Goal: Check status: Check status

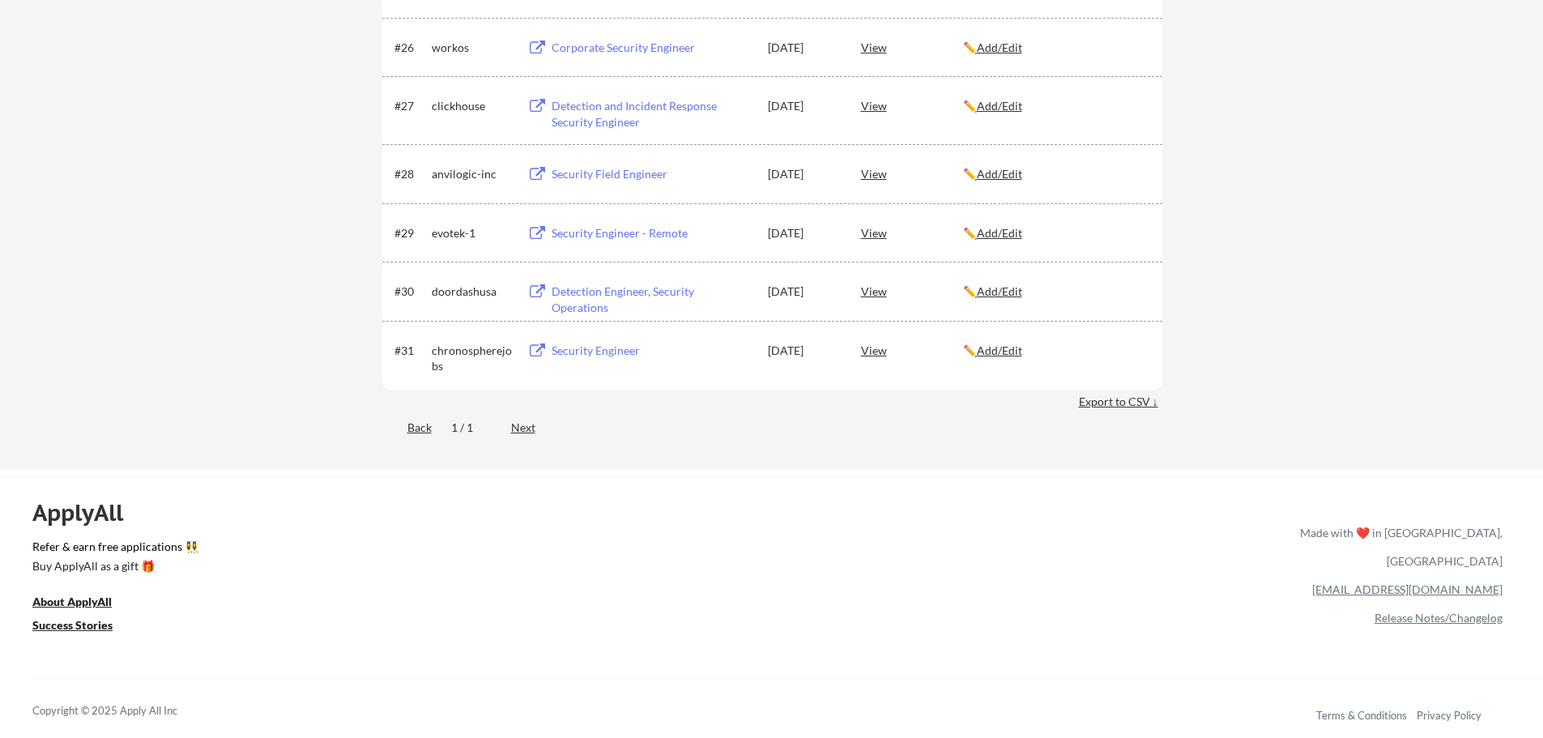
scroll to position [2106, 0]
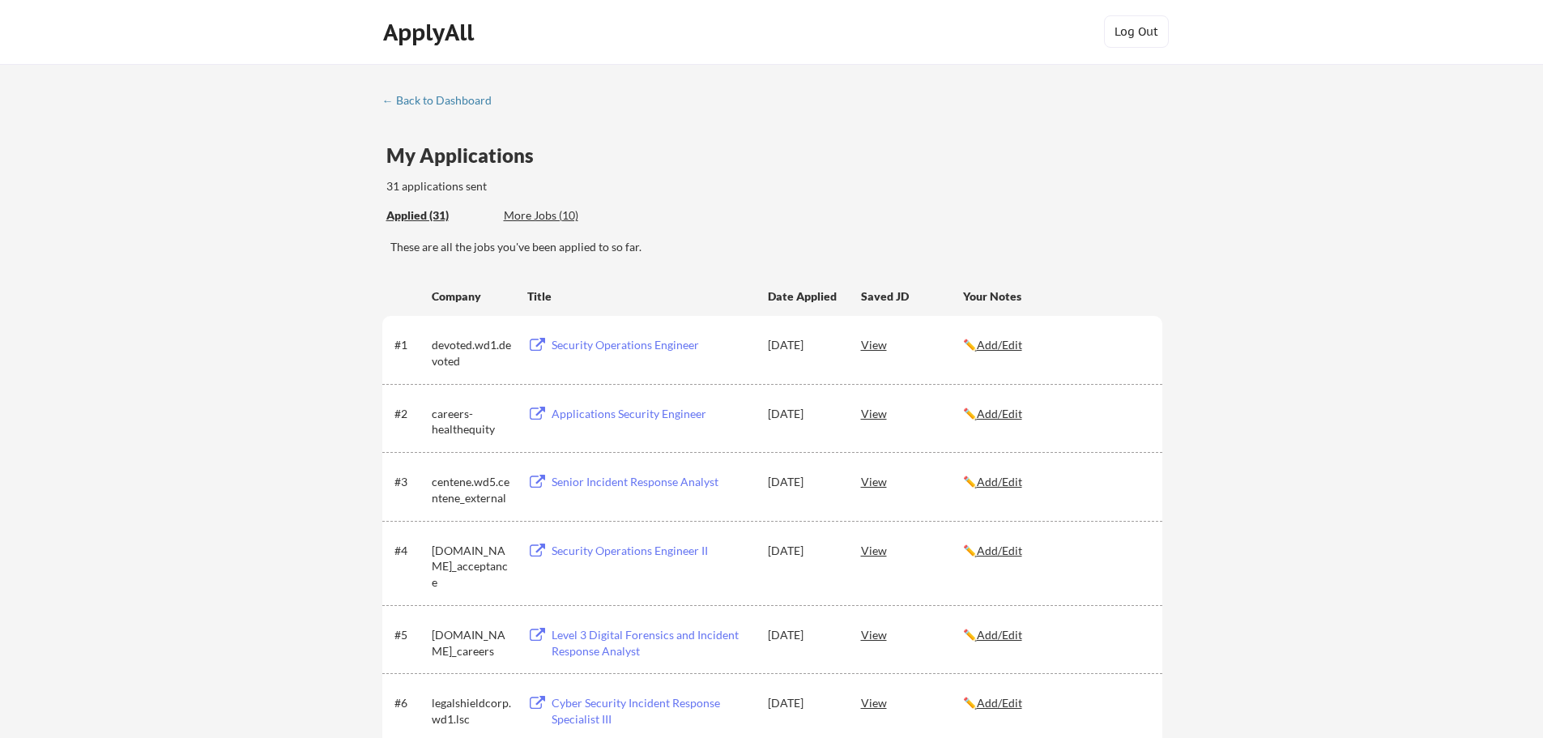
scroll to position [0, 0]
click at [433, 104] on div "← Back to Dashboard" at bounding box center [443, 101] width 122 height 11
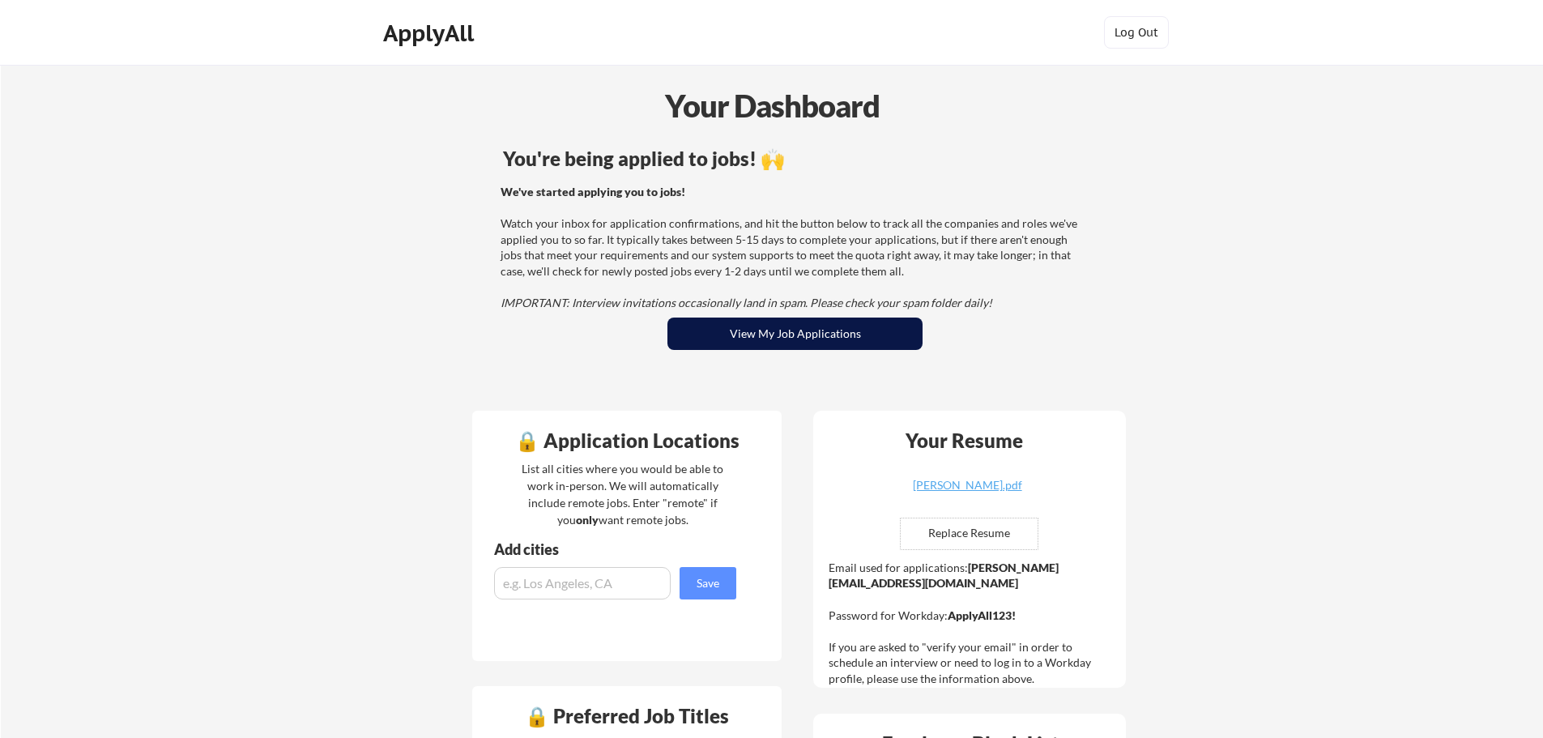
click at [791, 339] on button "View My Job Applications" at bounding box center [794, 334] width 255 height 32
